Goal: Check status: Check status

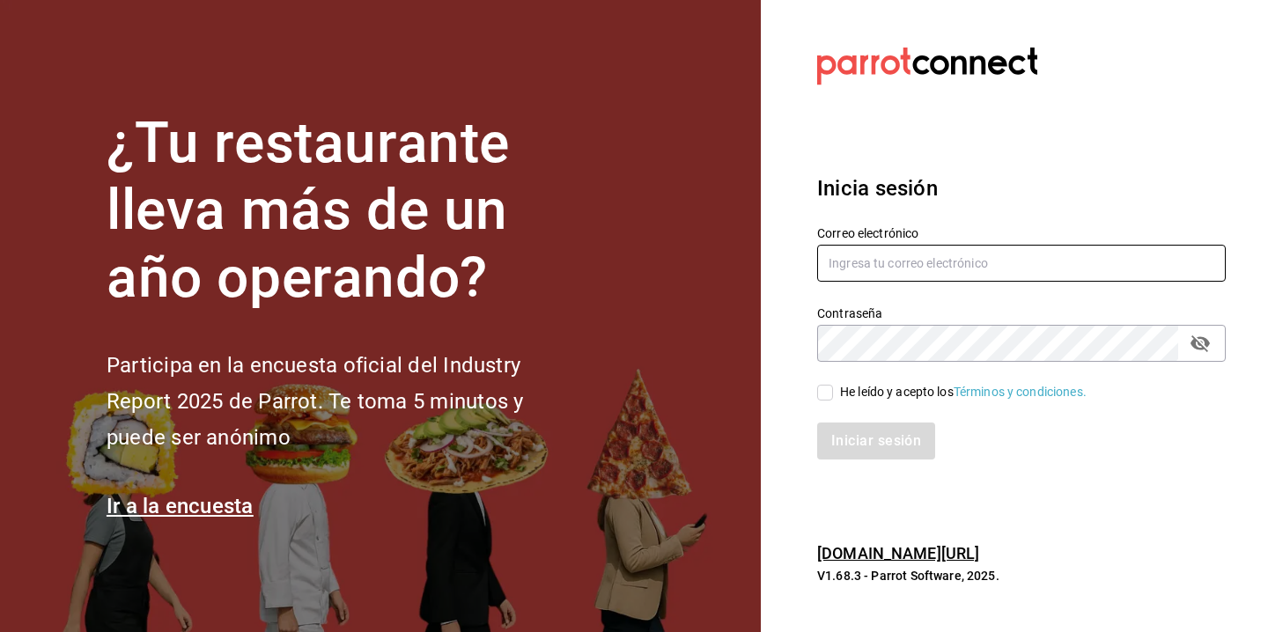
type input "[EMAIL_ADDRESS][DOMAIN_NAME]"
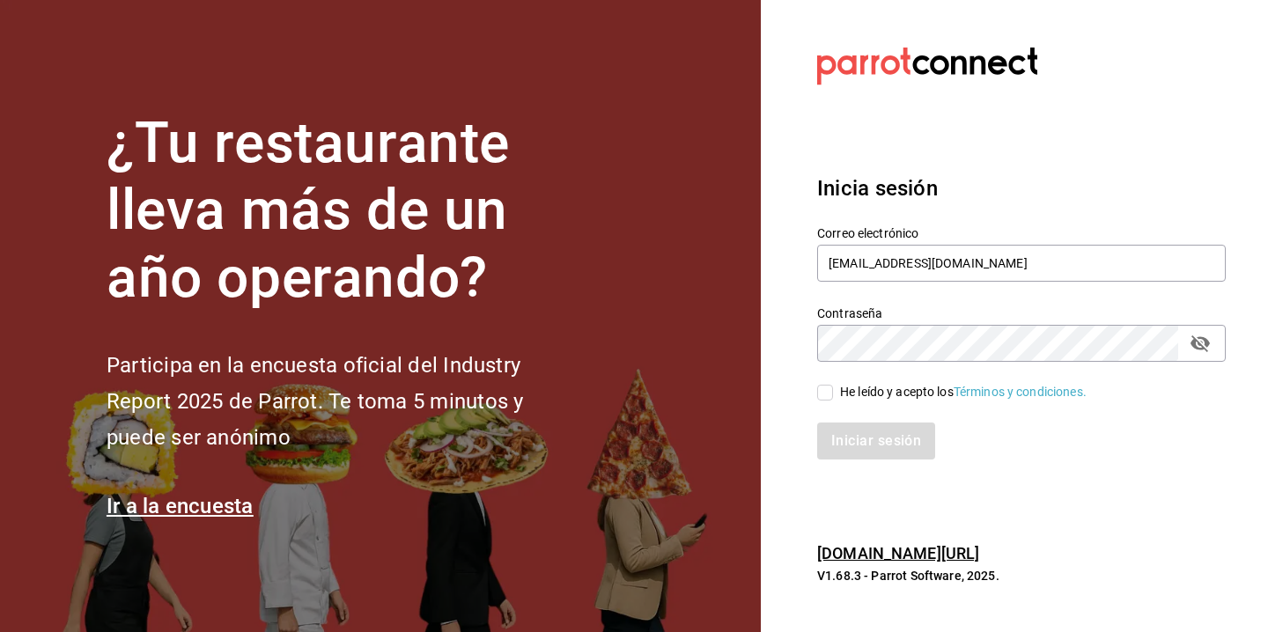
click at [826, 394] on input "He leído y acepto los Términos y condiciones." at bounding box center [825, 393] width 16 height 16
checkbox input "true"
click at [868, 460] on button "Iniciar sesión" at bounding box center [877, 441] width 120 height 37
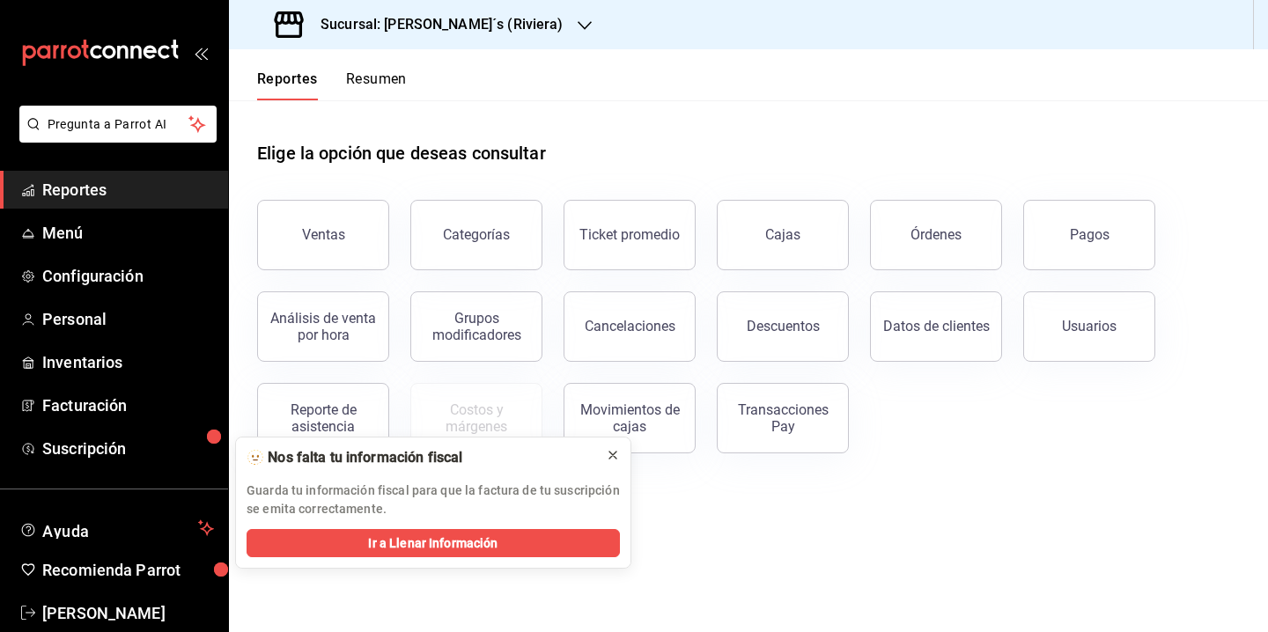
click at [618, 452] on icon at bounding box center [613, 455] width 14 height 14
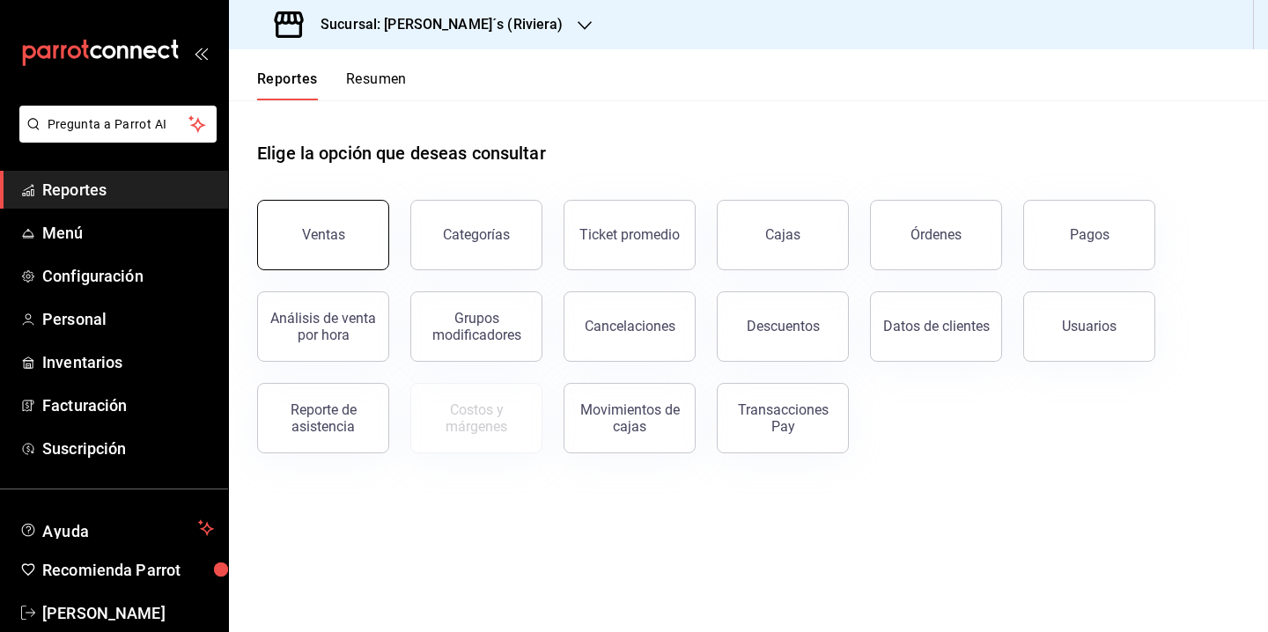
click at [327, 235] on div "Ventas" at bounding box center [323, 234] width 43 height 17
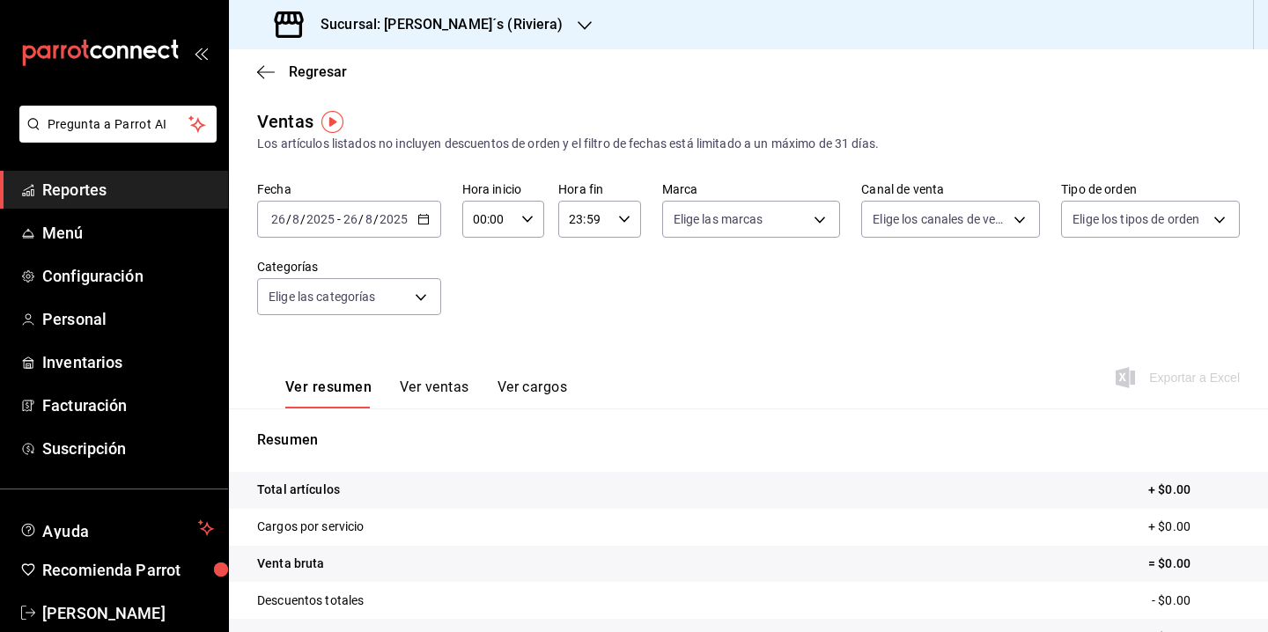
click at [417, 222] on icon "button" at bounding box center [423, 219] width 12 height 12
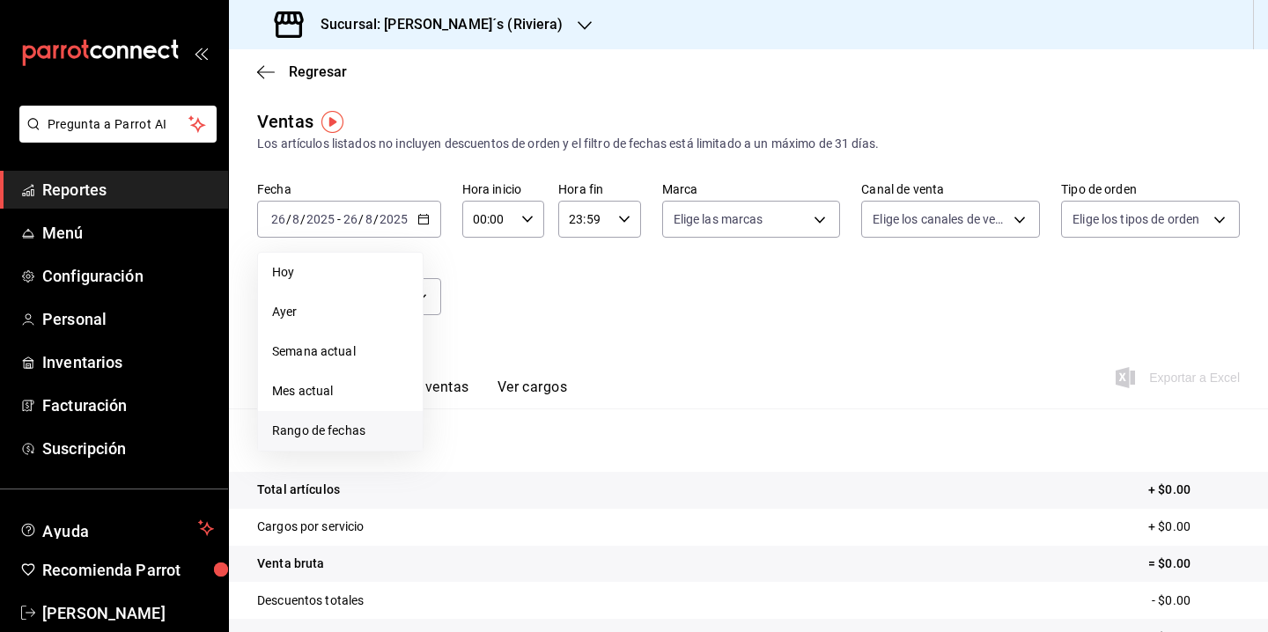
click at [331, 430] on span "Rango de fechas" at bounding box center [340, 431] width 137 height 18
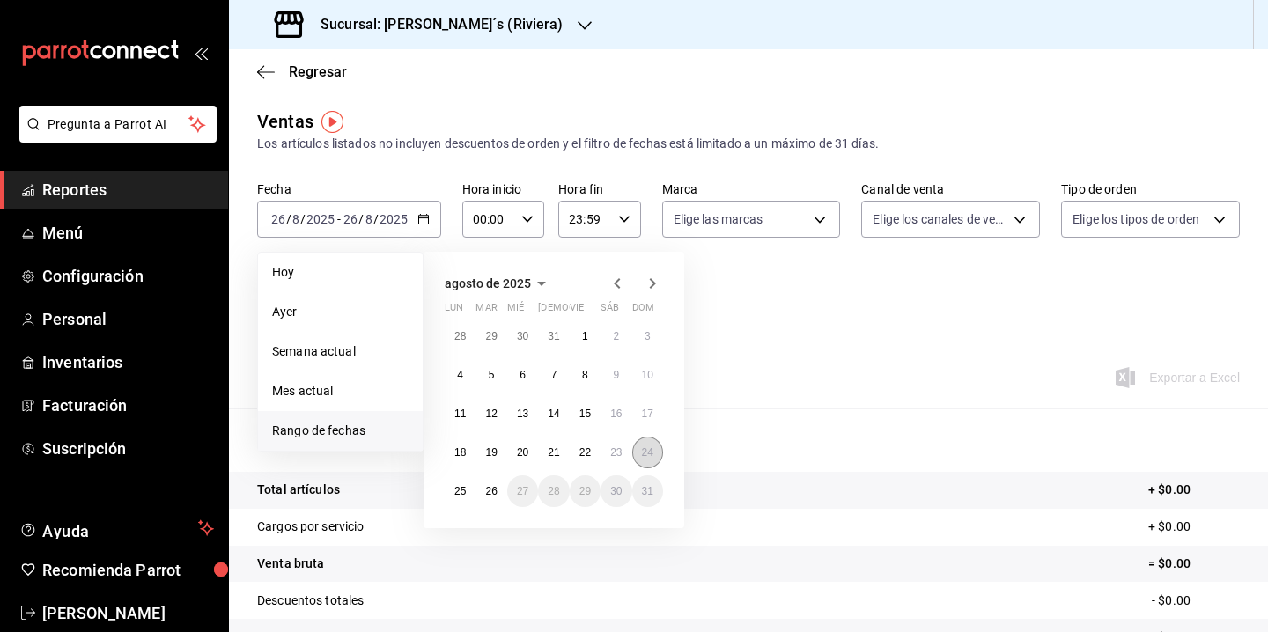
click at [644, 455] on abbr "24" at bounding box center [647, 453] width 11 height 12
click at [457, 499] on button "25" at bounding box center [460, 492] width 31 height 32
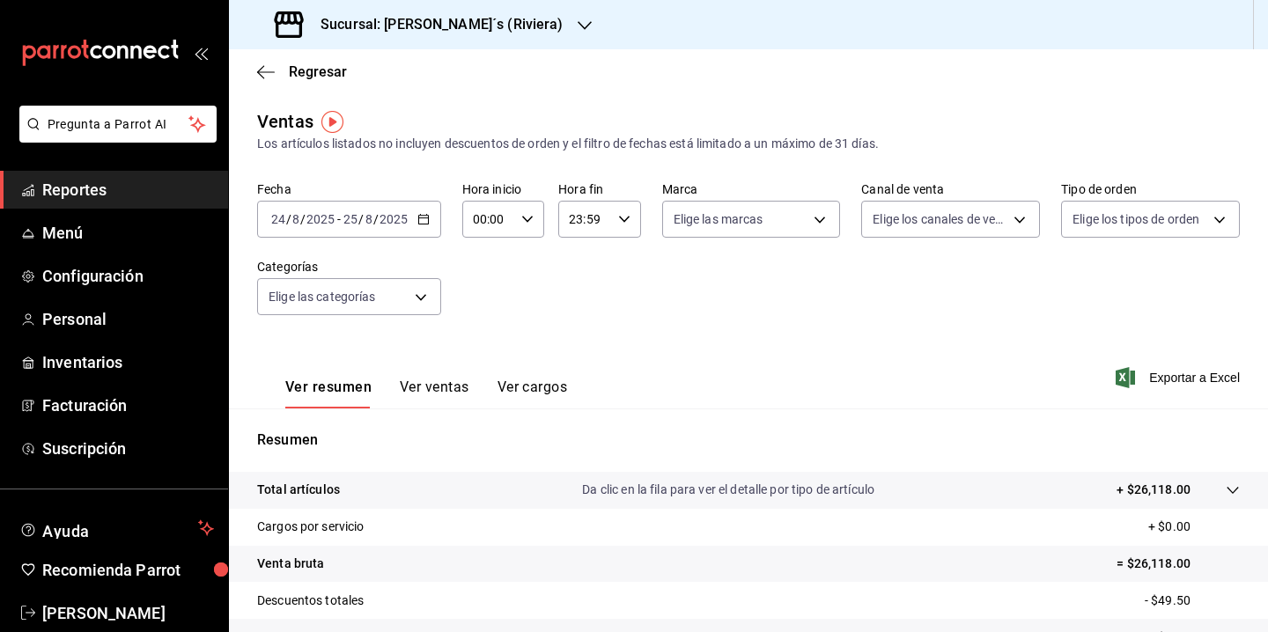
click at [429, 219] on div "[DATE] [DATE] - [DATE] [DATE]" at bounding box center [349, 219] width 184 height 37
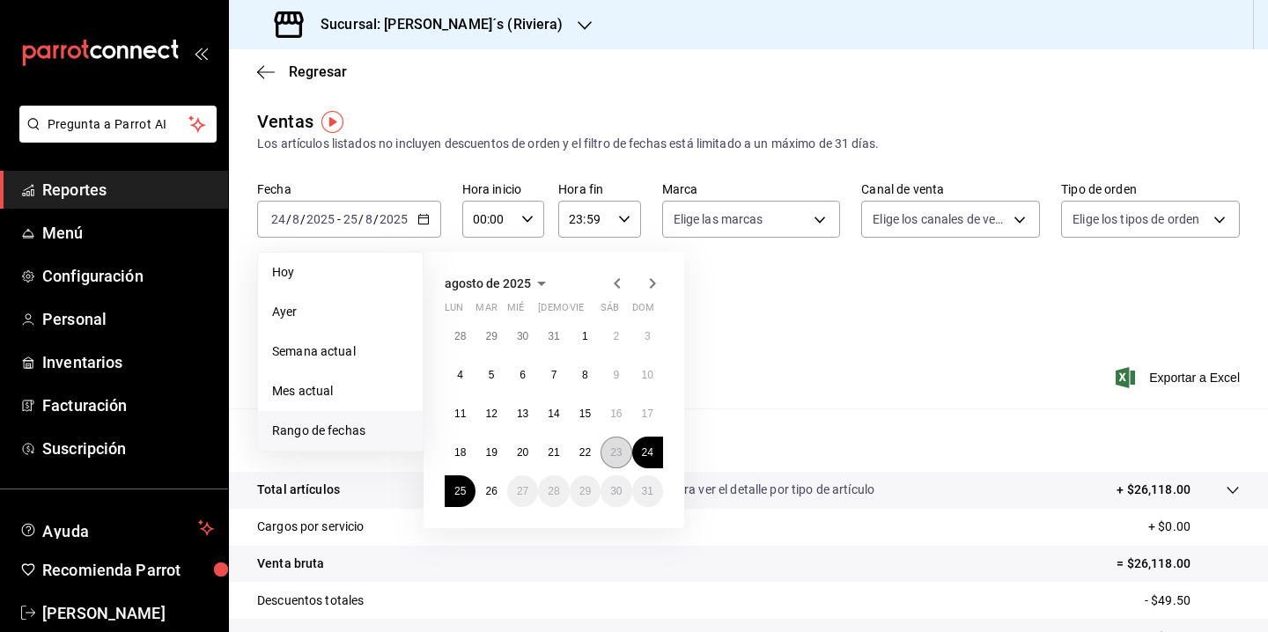
click at [609, 443] on button "23" at bounding box center [616, 453] width 31 height 32
click at [642, 450] on abbr "24" at bounding box center [647, 453] width 11 height 12
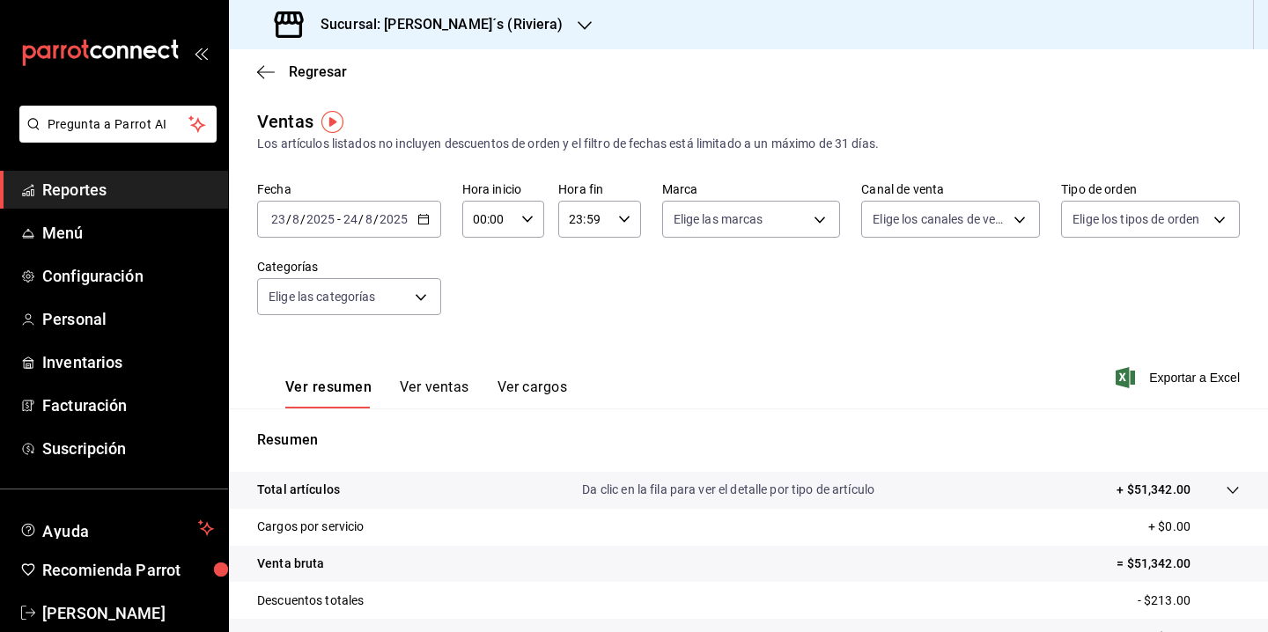
click at [420, 212] on div "[DATE] [DATE] - [DATE] [DATE]" at bounding box center [349, 219] width 184 height 37
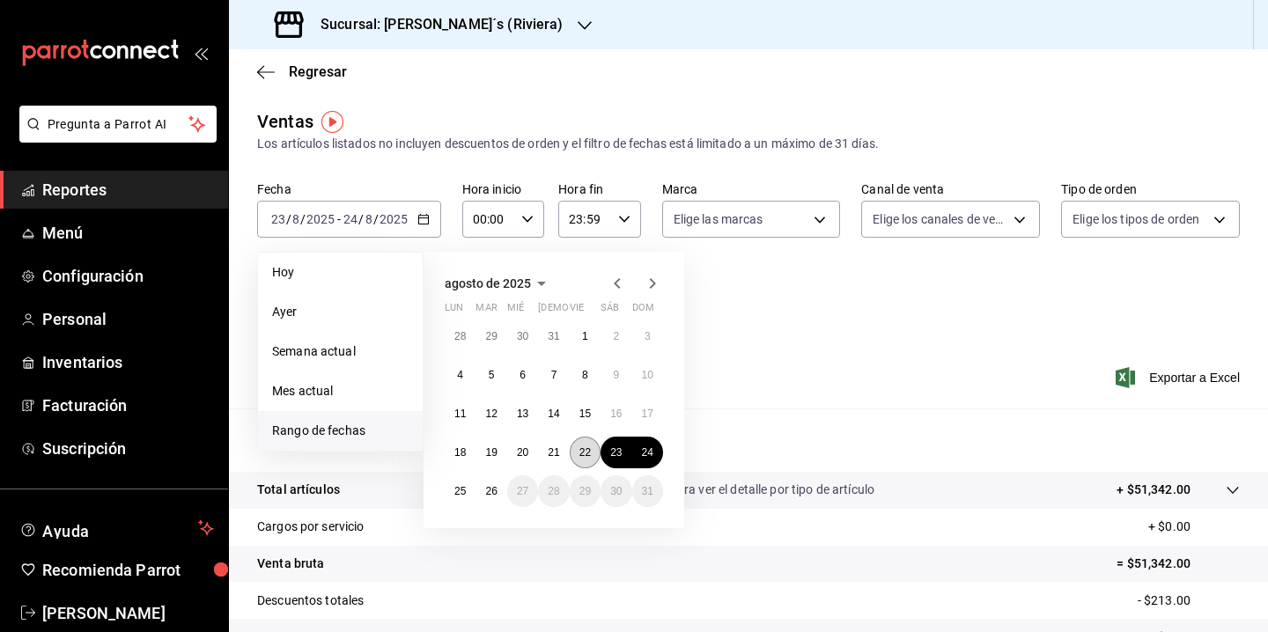
click at [596, 448] on button "22" at bounding box center [585, 453] width 31 height 32
click at [617, 449] on abbr "23" at bounding box center [615, 453] width 11 height 12
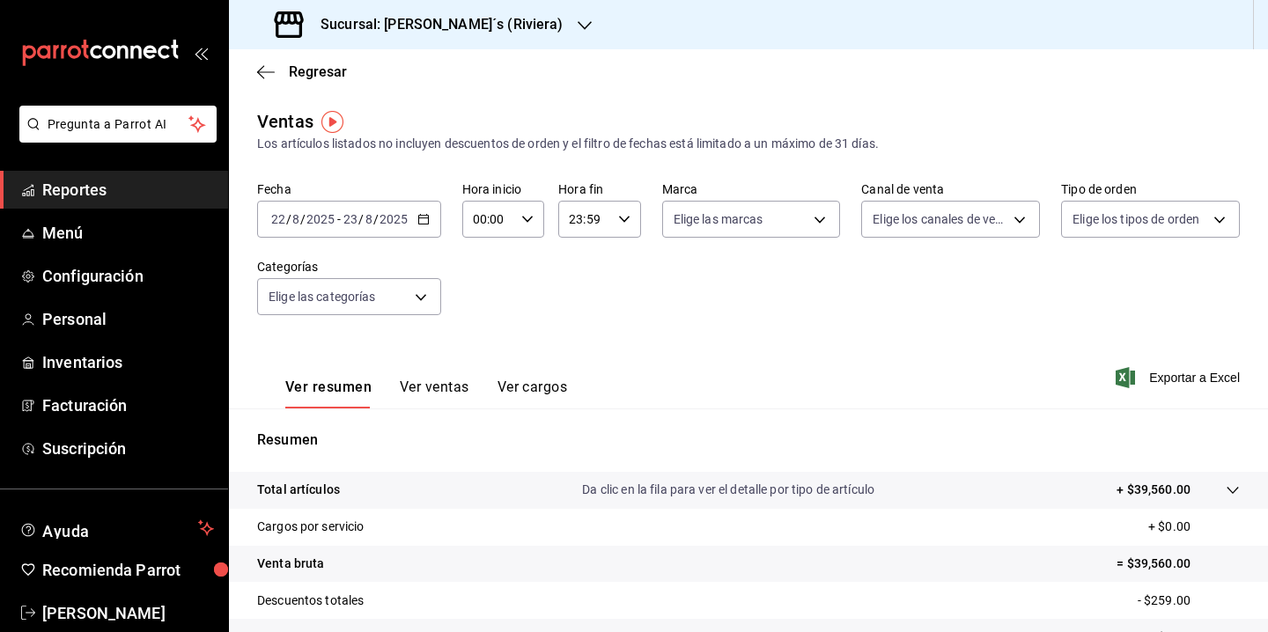
click at [332, 126] on img "button" at bounding box center [332, 122] width 22 height 22
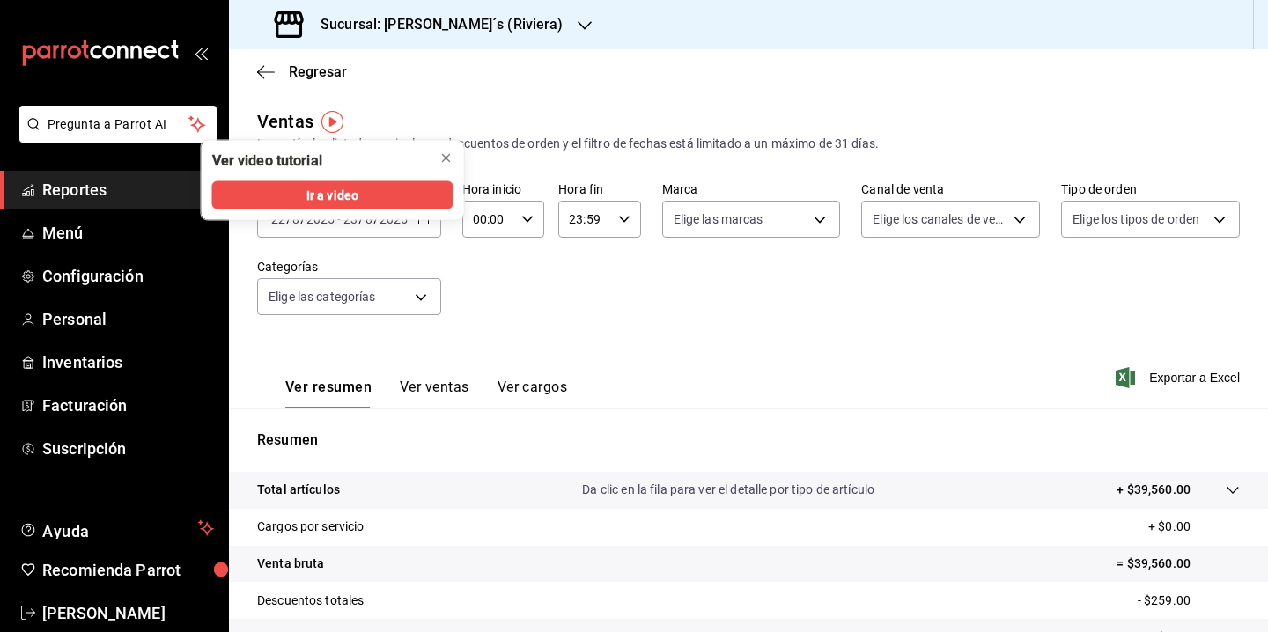
click at [415, 84] on div "Regresar" at bounding box center [748, 71] width 1039 height 45
click at [509, 38] on div "Sucursal: [PERSON_NAME]´s (Riviera)" at bounding box center [421, 24] width 356 height 49
click at [396, 108] on div "[PERSON_NAME]´s (Reforma)" at bounding box center [361, 116] width 236 height 18
